Goal: Book appointment/travel/reservation

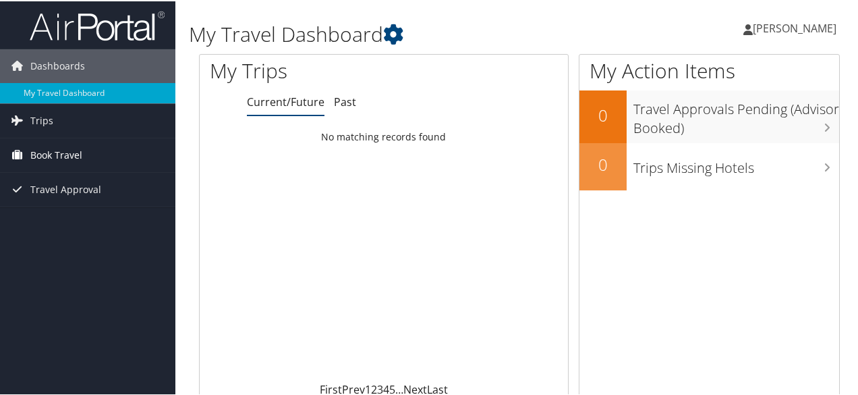
click at [70, 144] on span "Book Travel" at bounding box center [56, 154] width 52 height 34
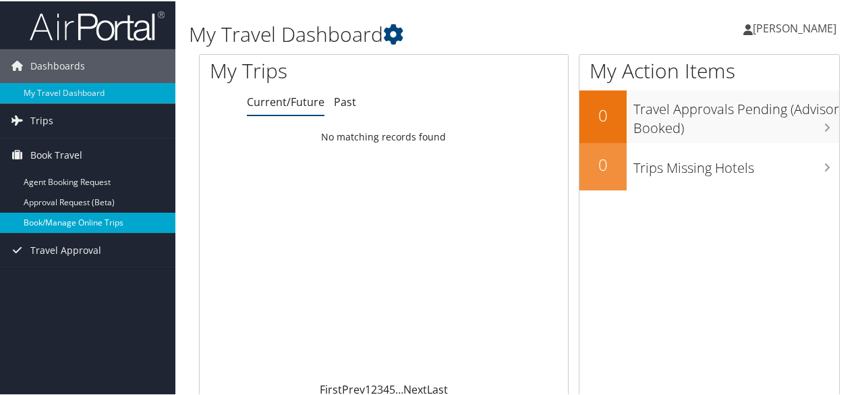
click at [66, 215] on link "Book/Manage Online Trips" at bounding box center [87, 221] width 175 height 20
